Goal: Information Seeking & Learning: Learn about a topic

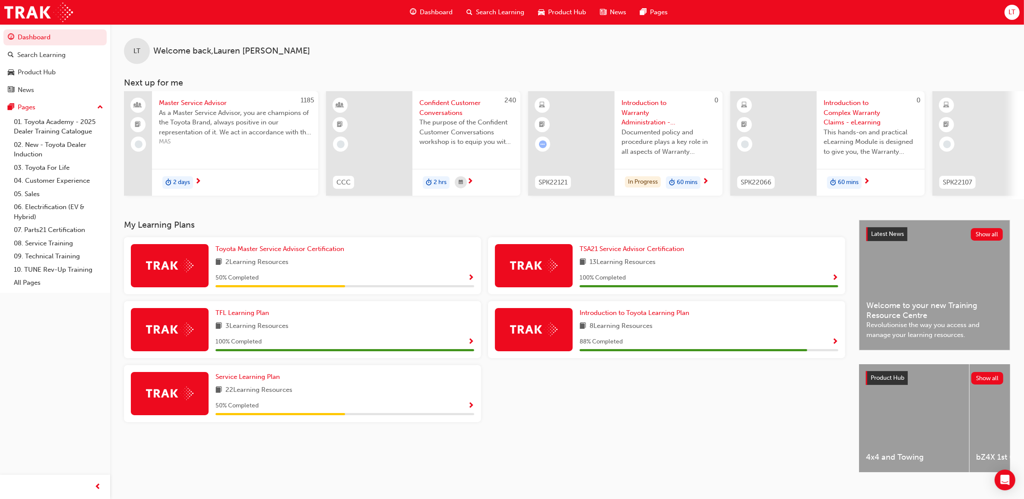
drag, startPoint x: 342, startPoint y: 381, endPoint x: 322, endPoint y: 380, distance: 20.3
click at [342, 380] on div "Service Learning Plan" at bounding box center [344, 377] width 259 height 10
click at [238, 374] on link "Service Learning Plan" at bounding box center [249, 377] width 68 height 10
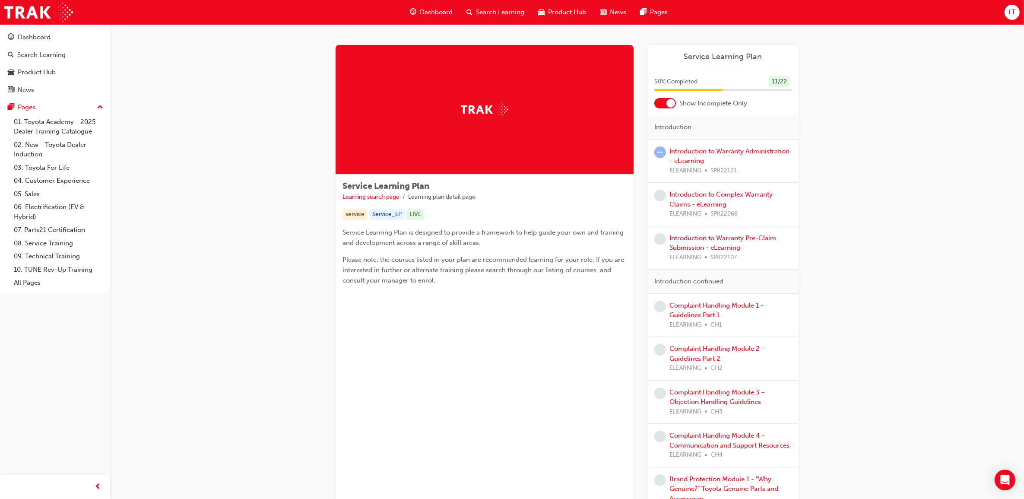
click at [710, 144] on div "Introduction to Warranty Administration - eLearning ELEARNING SPK22121" at bounding box center [722, 161] width 151 height 44
click at [704, 153] on link "Introduction to Warranty Administration - eLearning" at bounding box center [729, 156] width 120 height 18
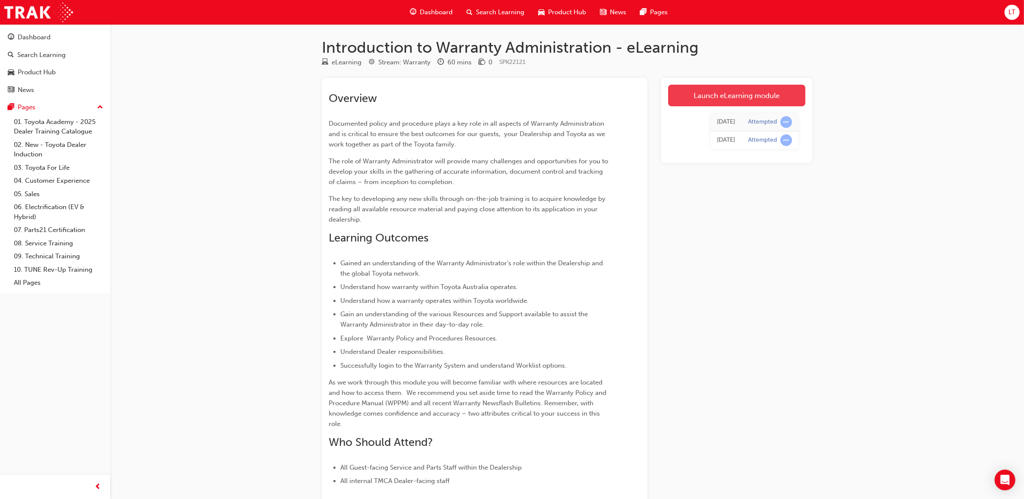
click at [737, 90] on link "Launch eLearning module" at bounding box center [736, 96] width 137 height 22
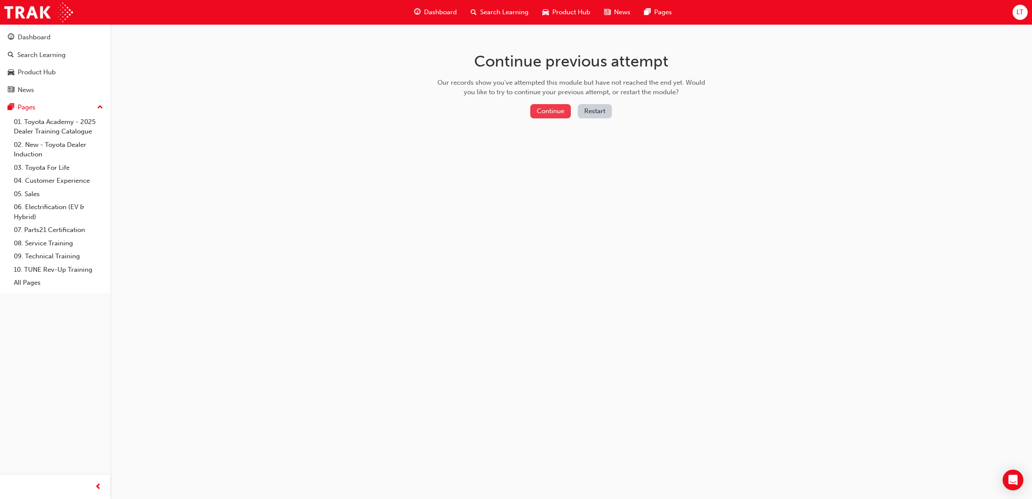
click at [558, 113] on button "Continue" at bounding box center [550, 111] width 41 height 14
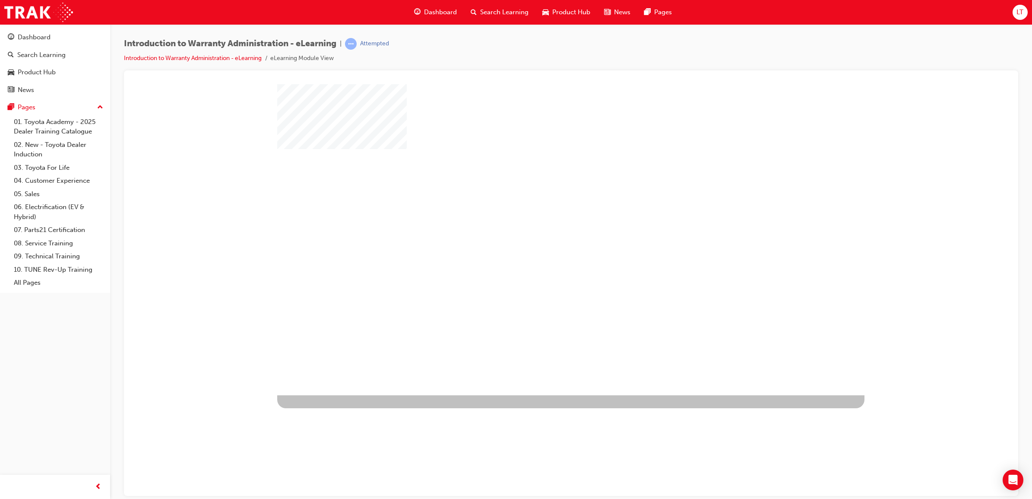
click at [541, 257] on div at bounding box center [570, 239] width 587 height 311
click at [546, 214] on div "play" at bounding box center [546, 214] width 0 height 0
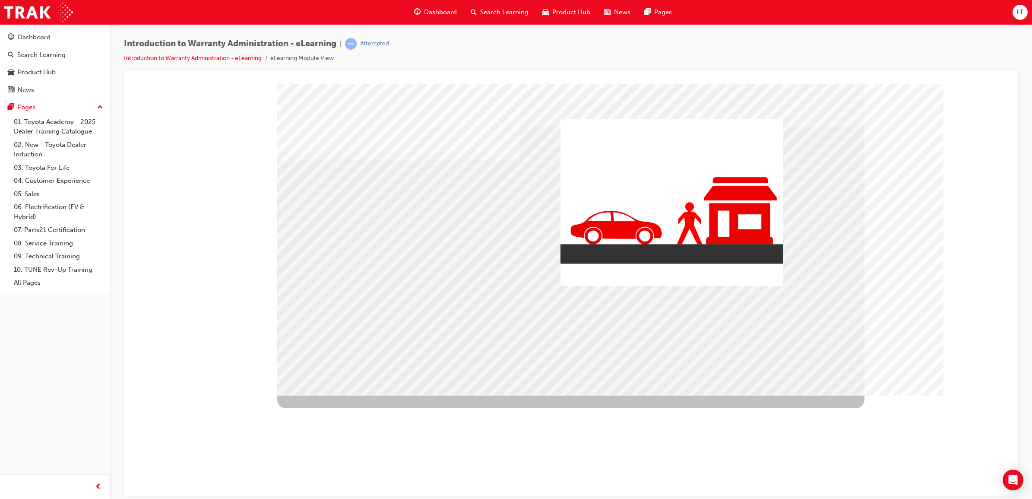
drag, startPoint x: 325, startPoint y: 231, endPoint x: 316, endPoint y: 239, distance: 11.9
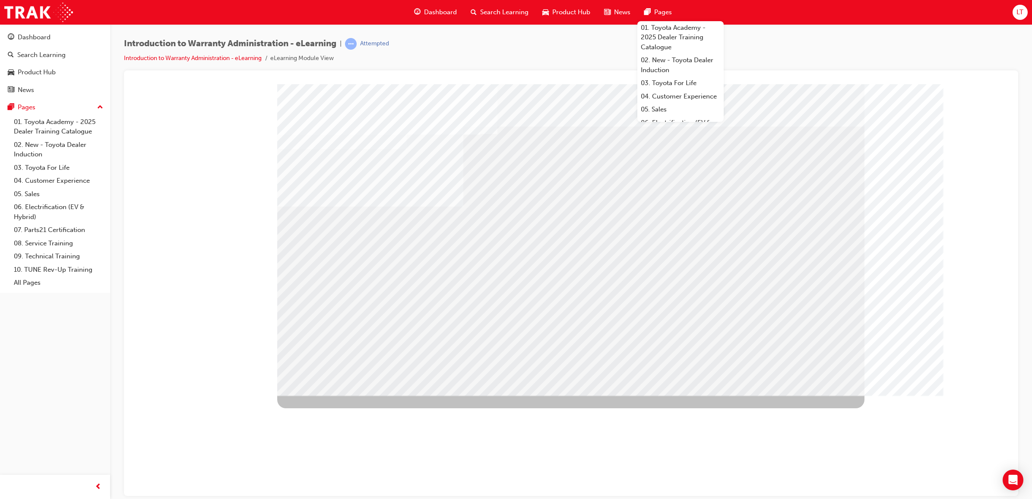
click at [659, 12] on span "Pages" at bounding box center [663, 12] width 18 height 10
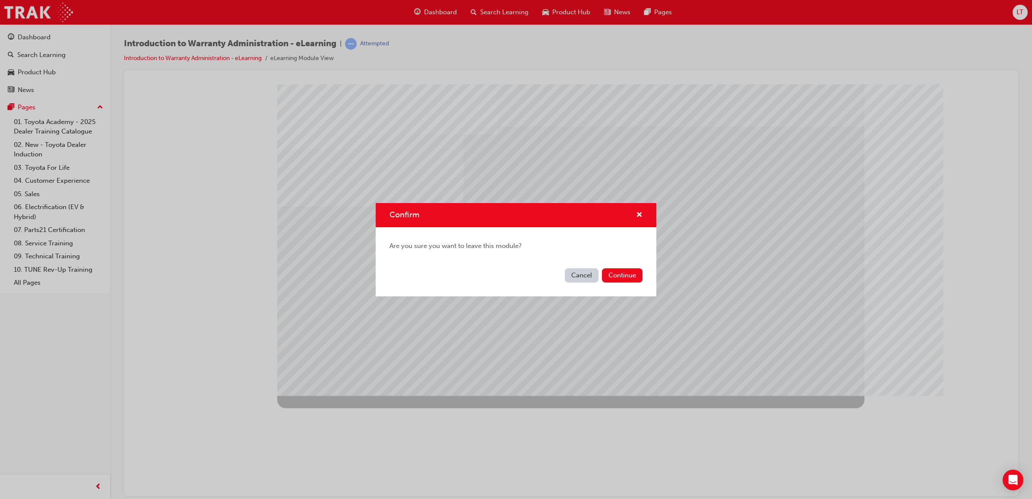
click at [592, 274] on button "Cancel" at bounding box center [582, 275] width 34 height 14
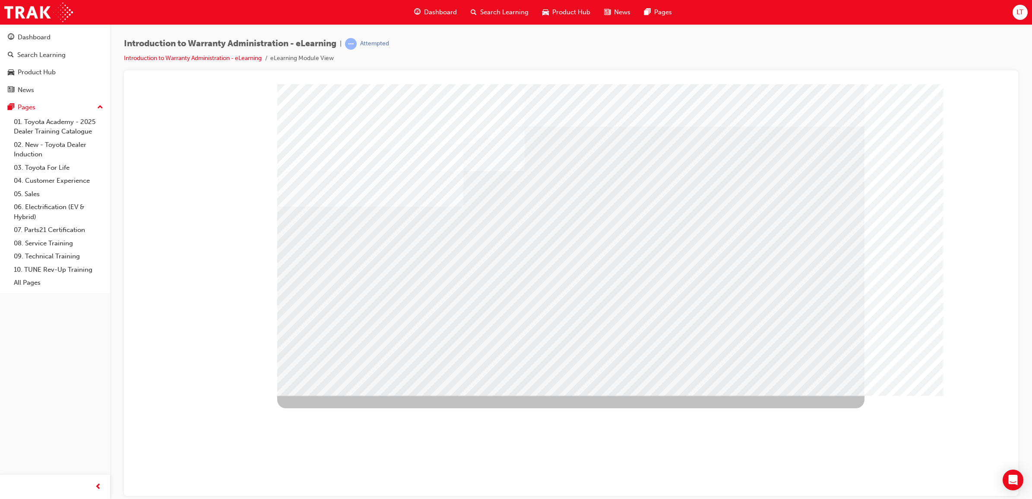
click at [938, 87] on div "colour" at bounding box center [571, 87] width 874 height 0
